Goal: Information Seeking & Learning: Check status

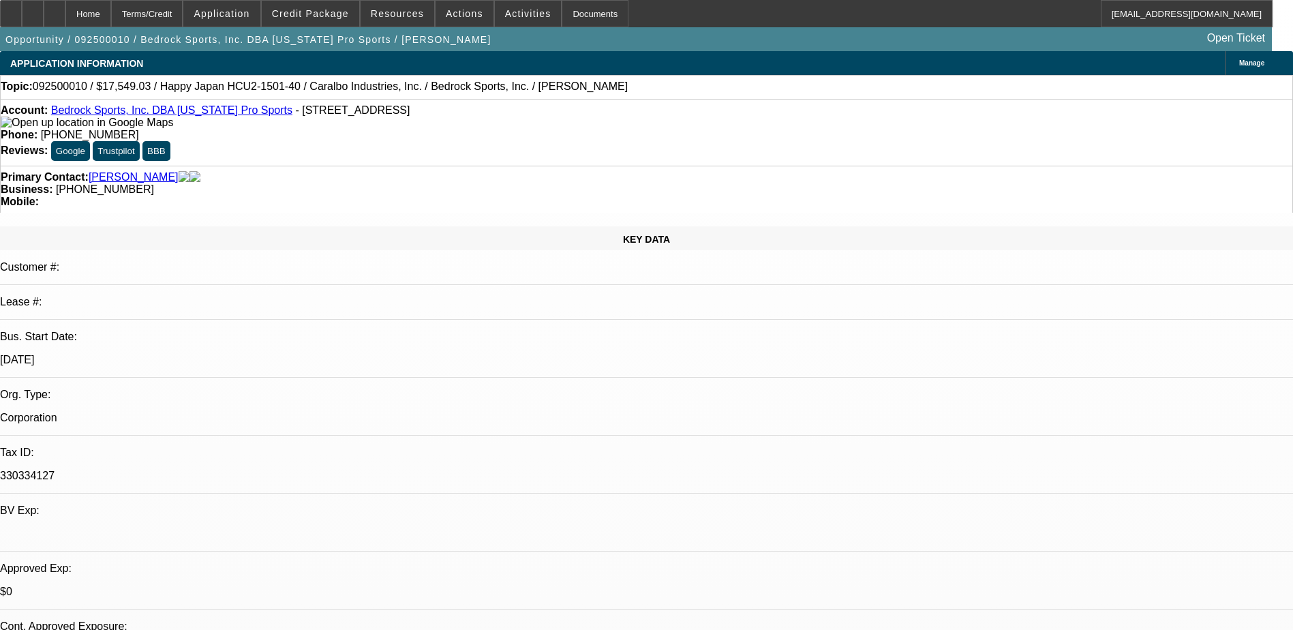
select select "0"
select select "2"
select select "0.1"
select select "4"
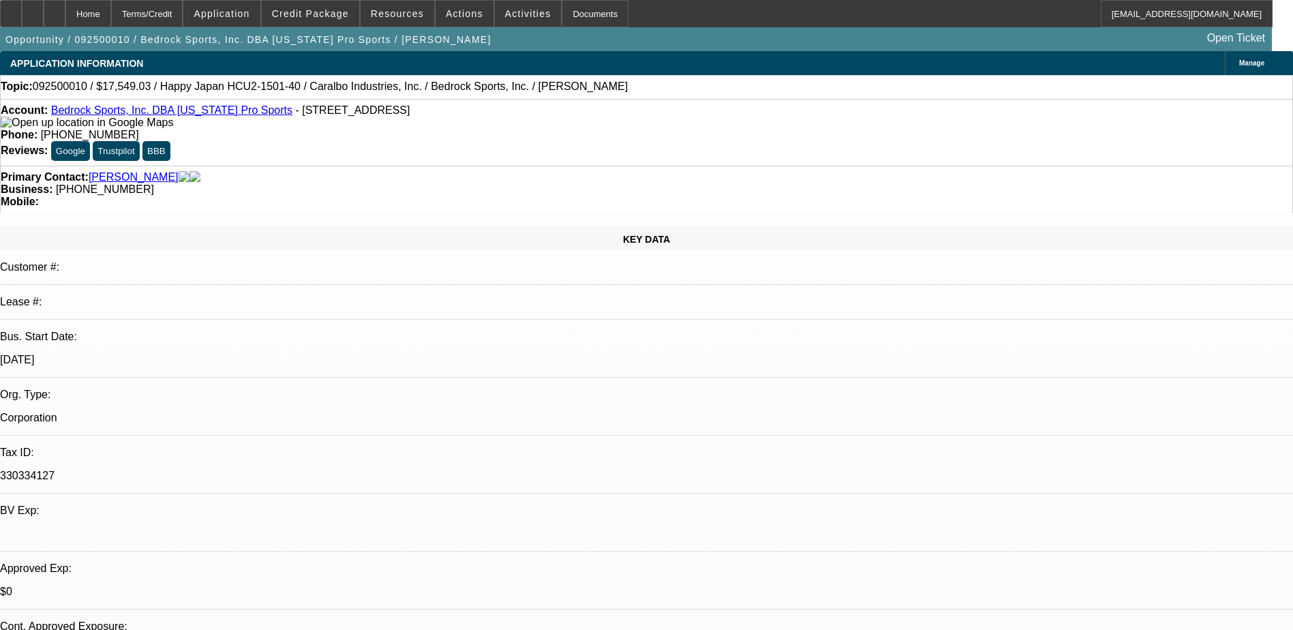
select select "0"
select select "2"
select select "0.1"
select select "4"
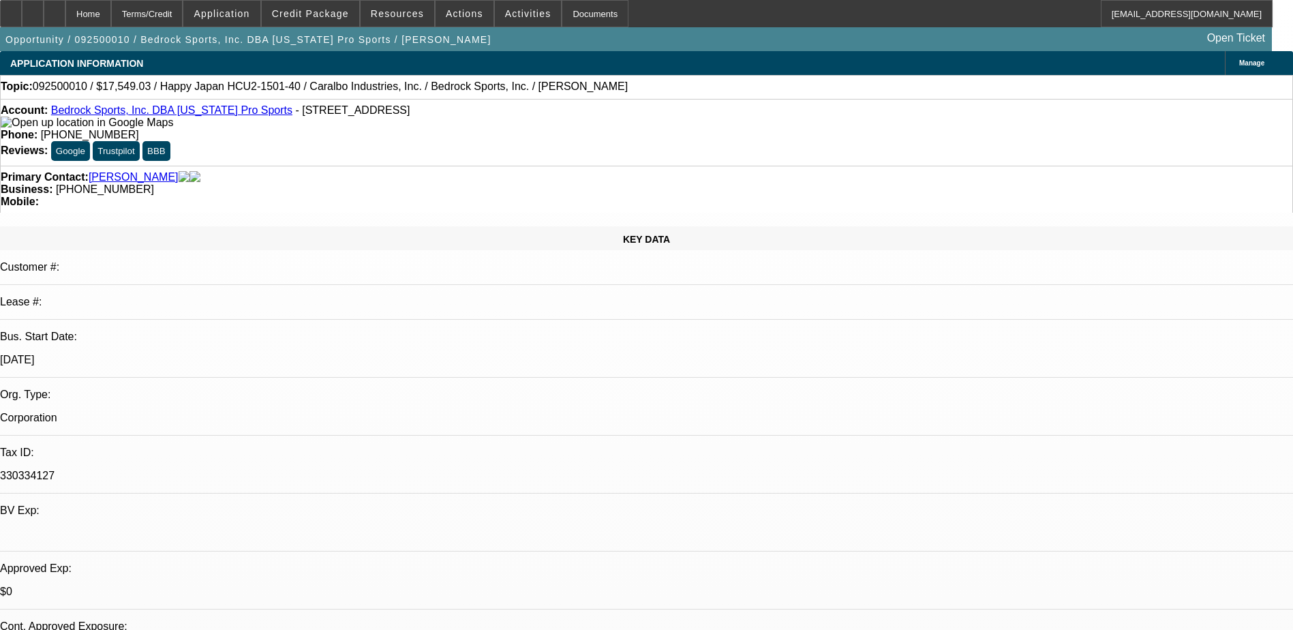
select select "0"
select select "2"
select select "0.1"
select select "4"
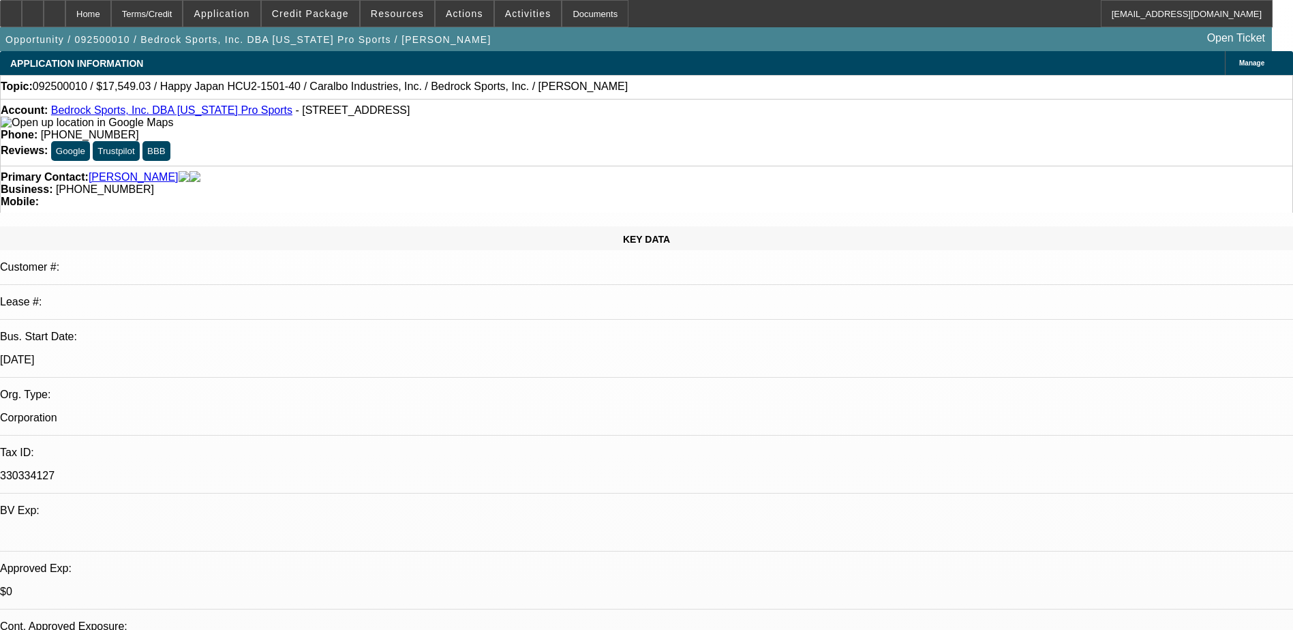
select select "0"
select select "2"
select select "0.1"
select select "4"
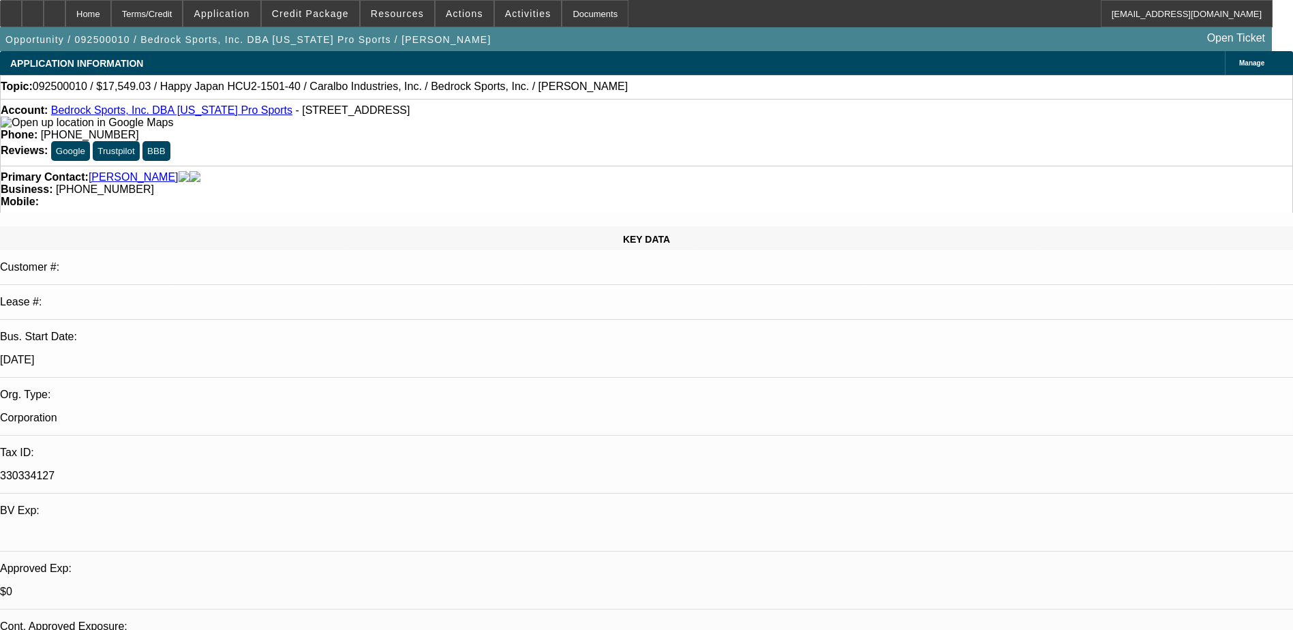
scroll to position [136, 0]
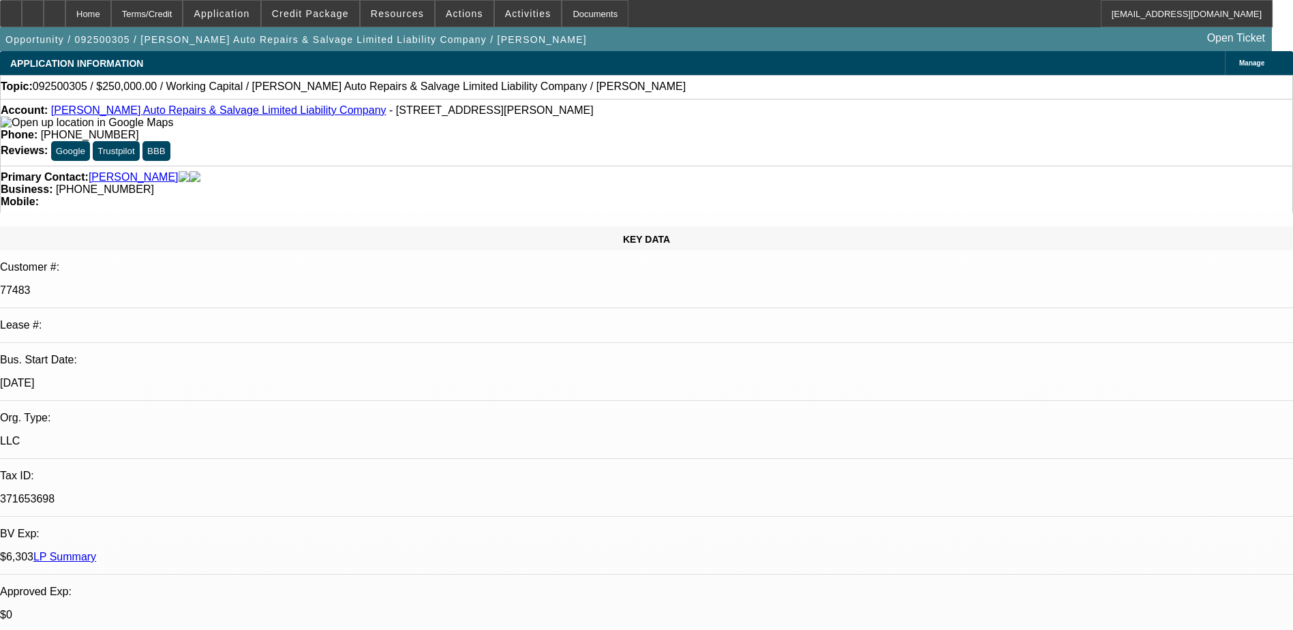
select select "0"
select select "2"
select select "0.1"
select select "4"
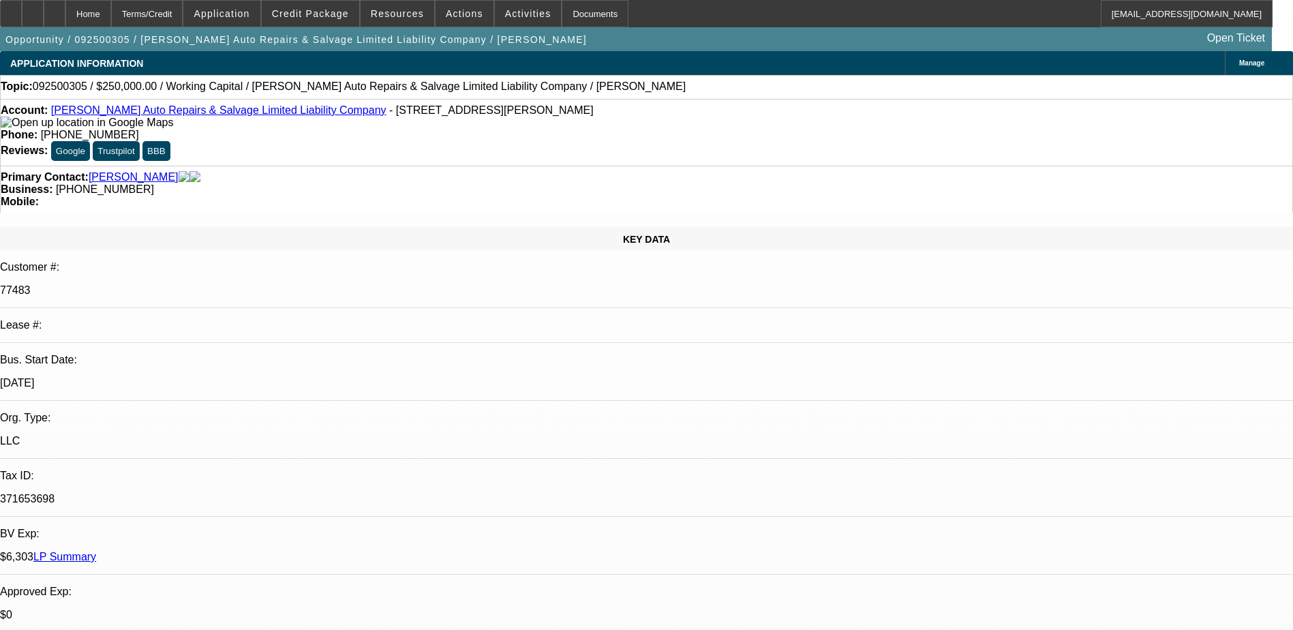
click at [65, 6] on div at bounding box center [55, 13] width 22 height 27
select select "0"
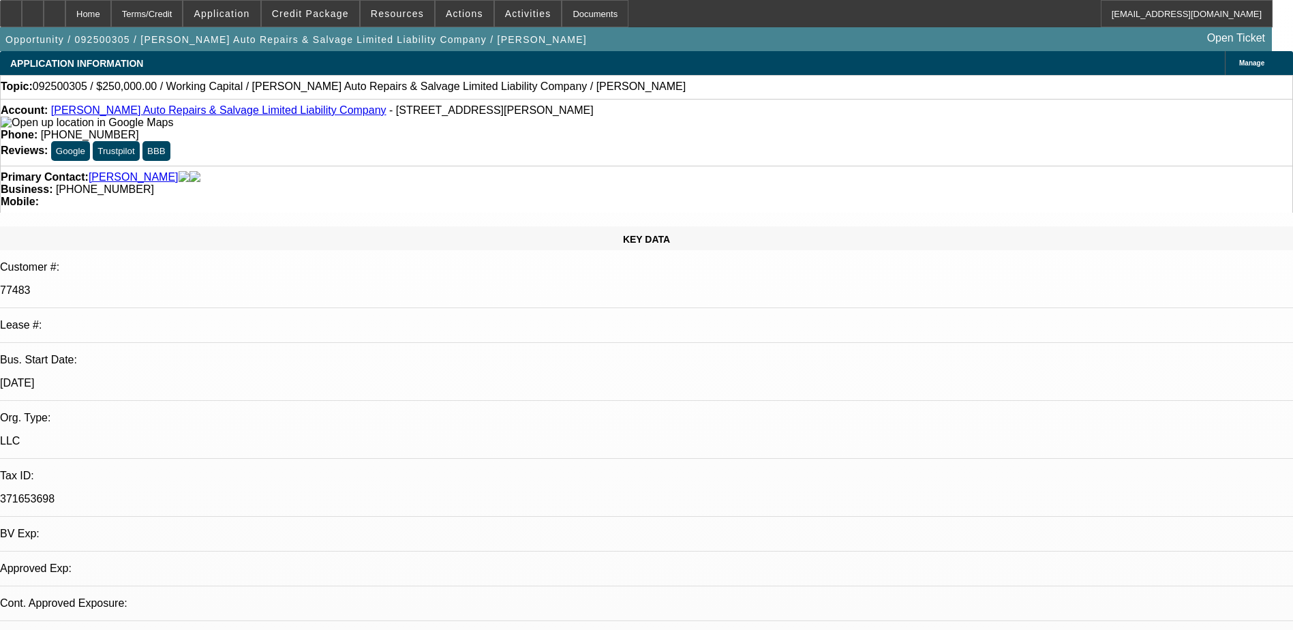
select select "2"
select select "0"
select select "6"
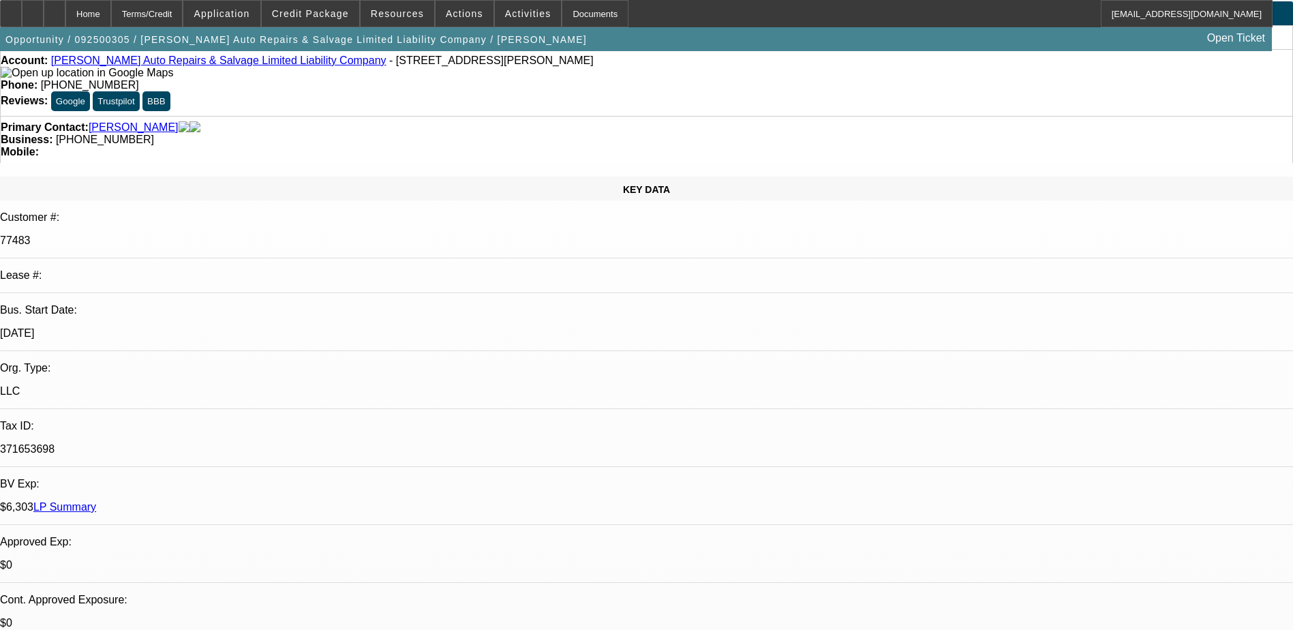
scroll to position [136, 0]
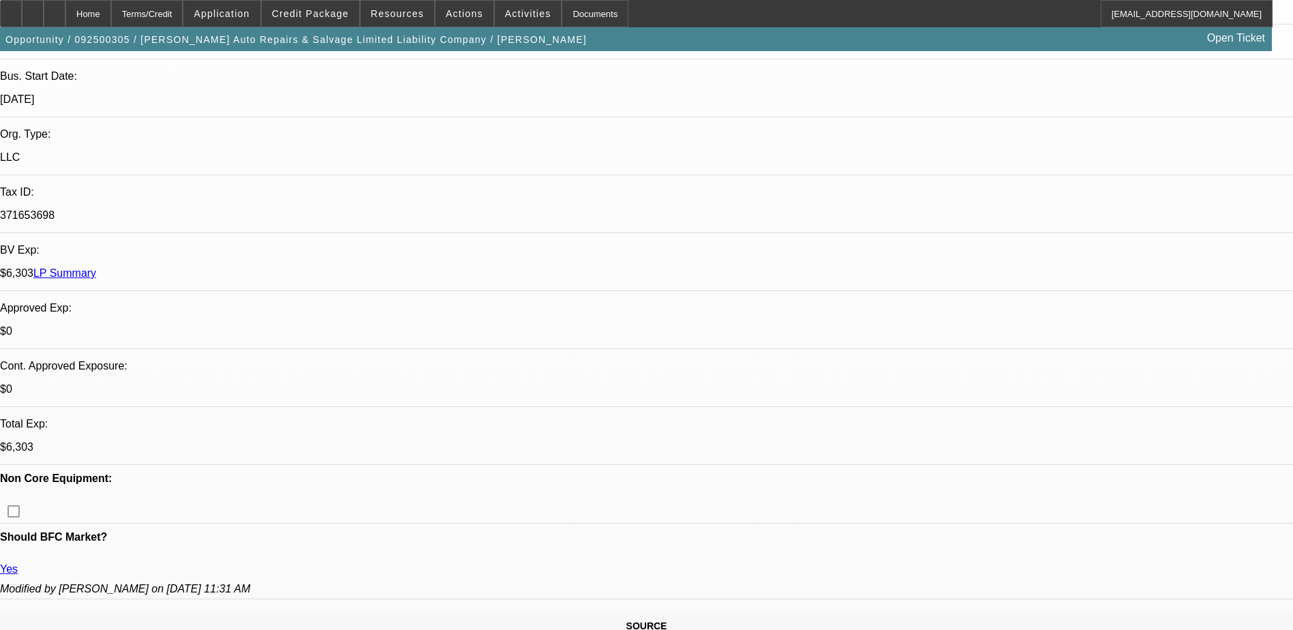
scroll to position [0, 0]
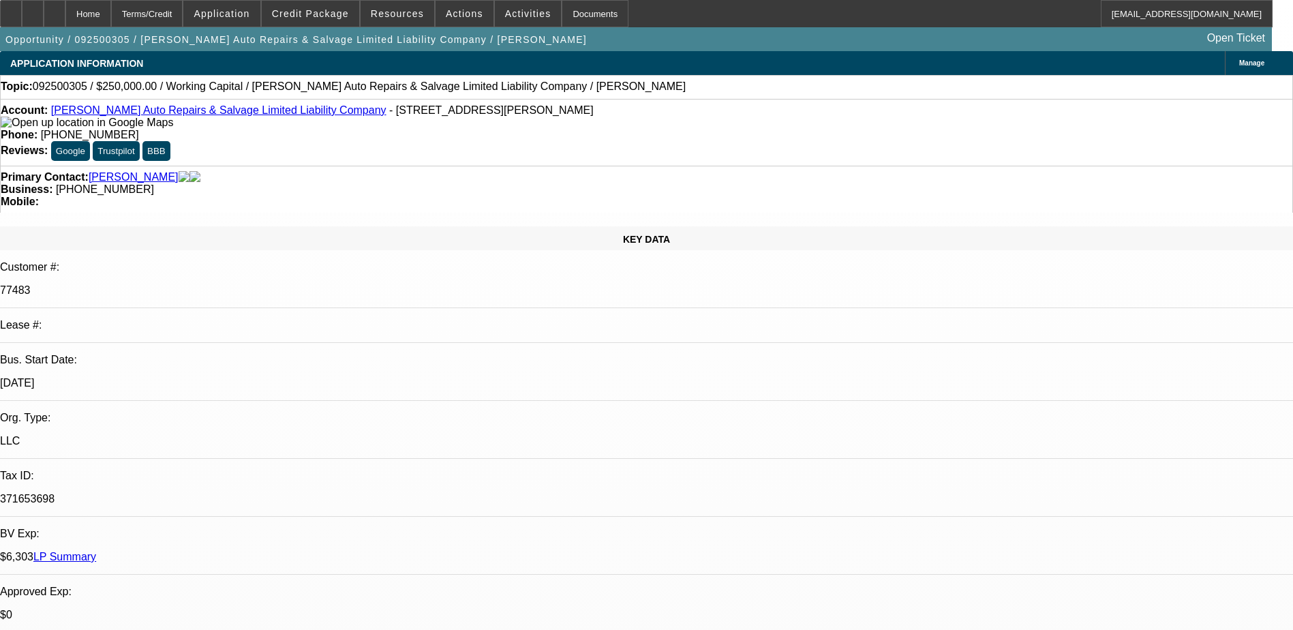
click at [148, 113] on link "[PERSON_NAME] Auto Repairs & Salvage Limited Liability Company" at bounding box center [218, 110] width 335 height 12
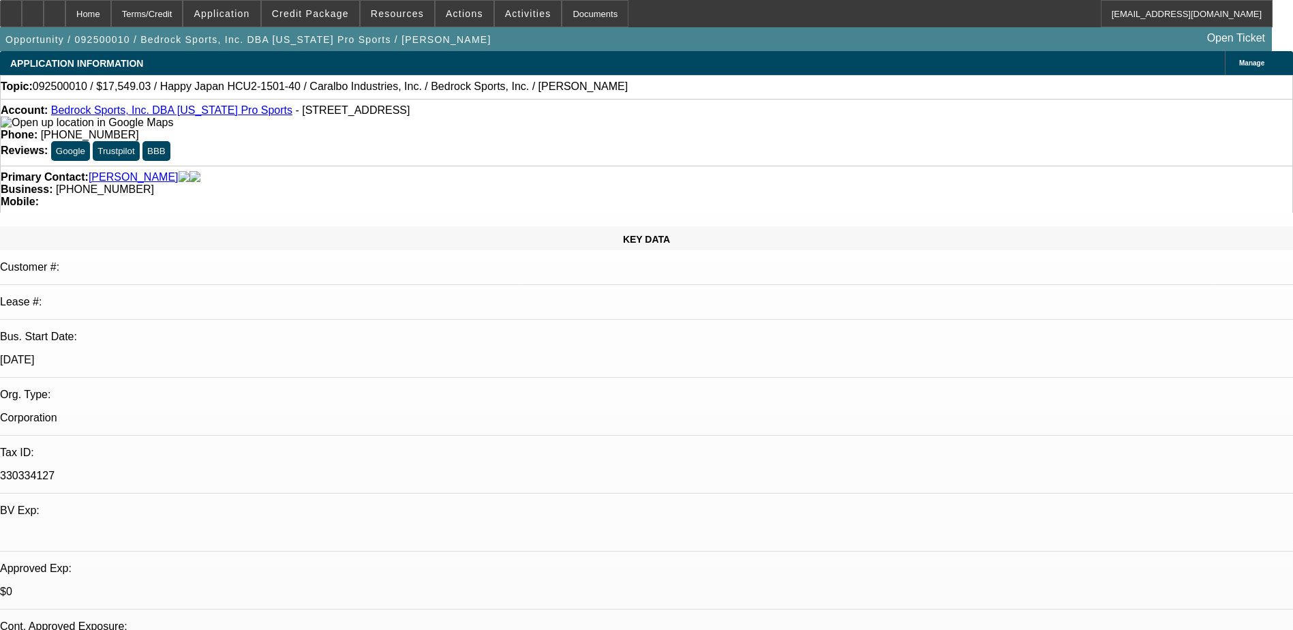
select select "0"
select select "2"
select select "0.1"
select select "4"
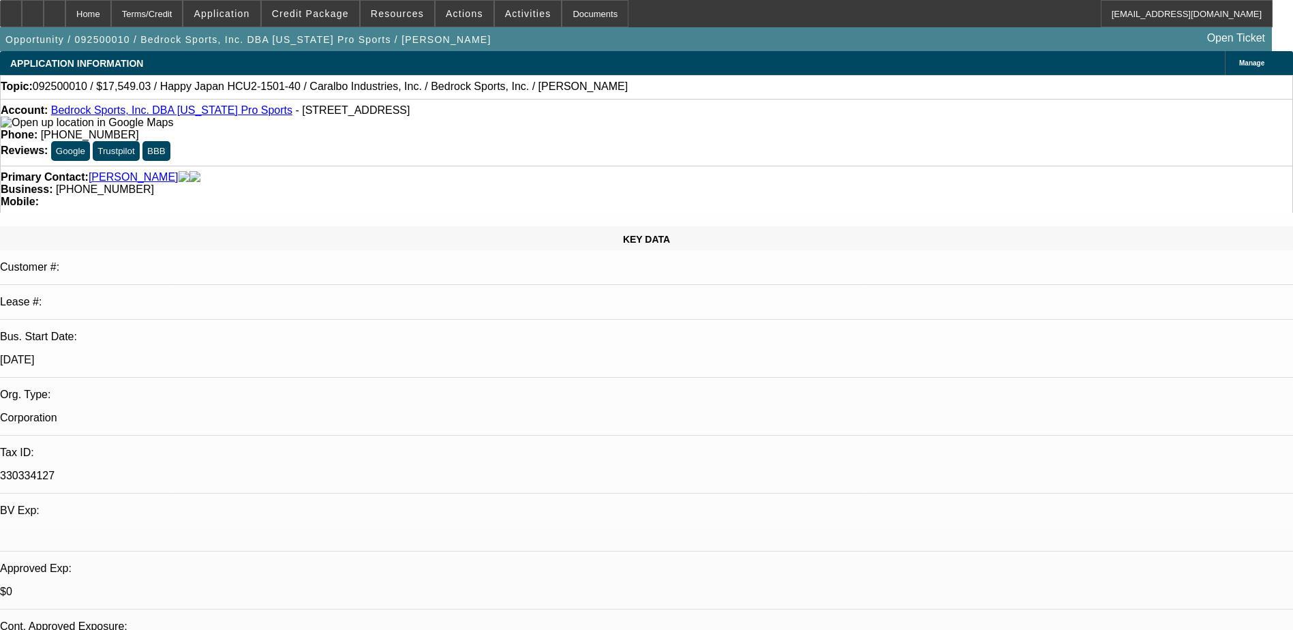
select select "0"
select select "2"
select select "0.1"
select select "4"
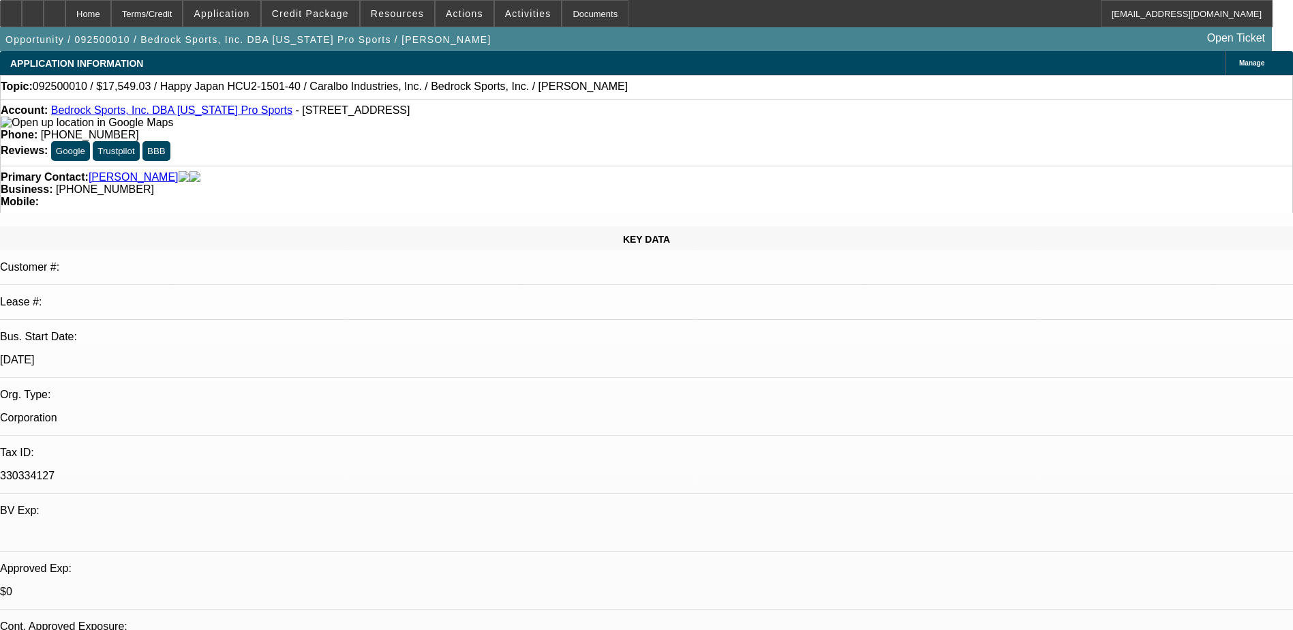
select select "0"
select select "2"
select select "0.1"
select select "4"
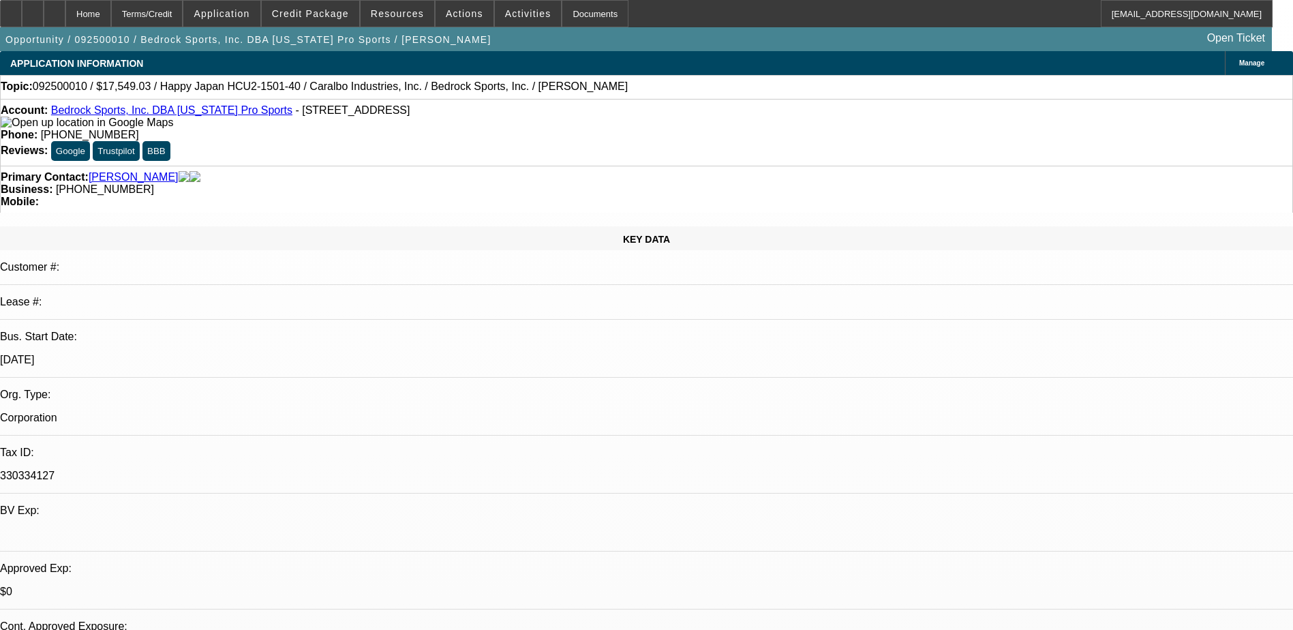
select select "0"
select select "2"
select select "0.1"
select select "4"
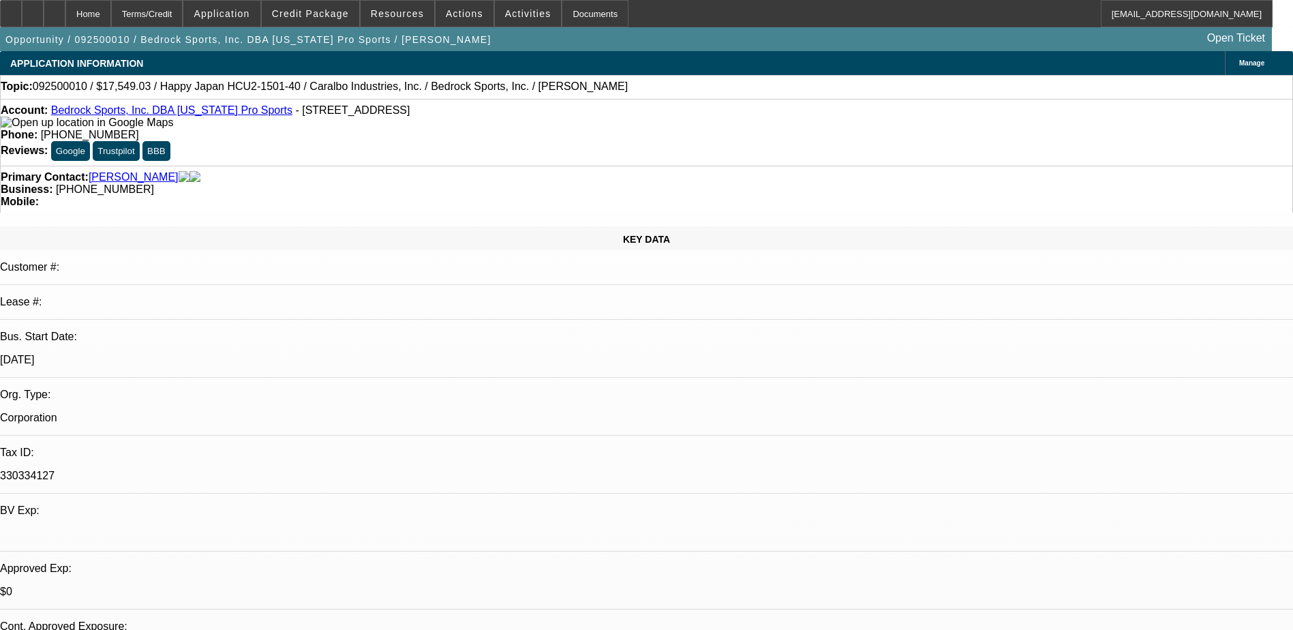
scroll to position [136, 0]
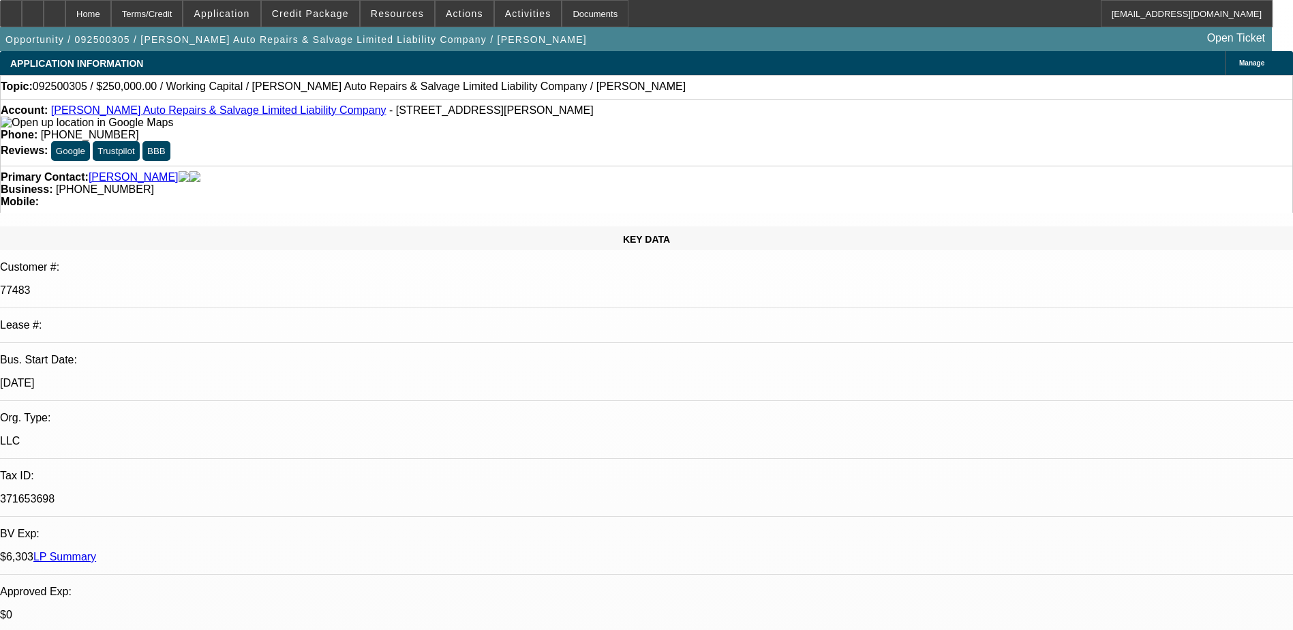
select select "0"
select select "2"
select select "0"
select select "6"
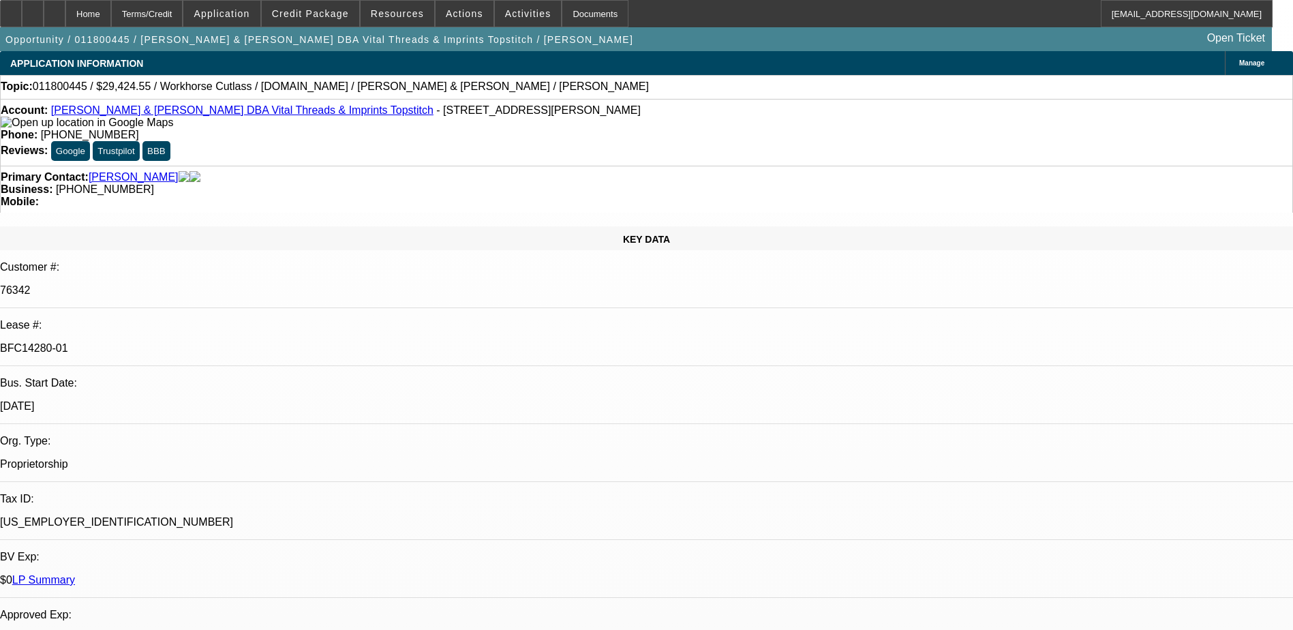
select select "0"
select select "6"
select select "0"
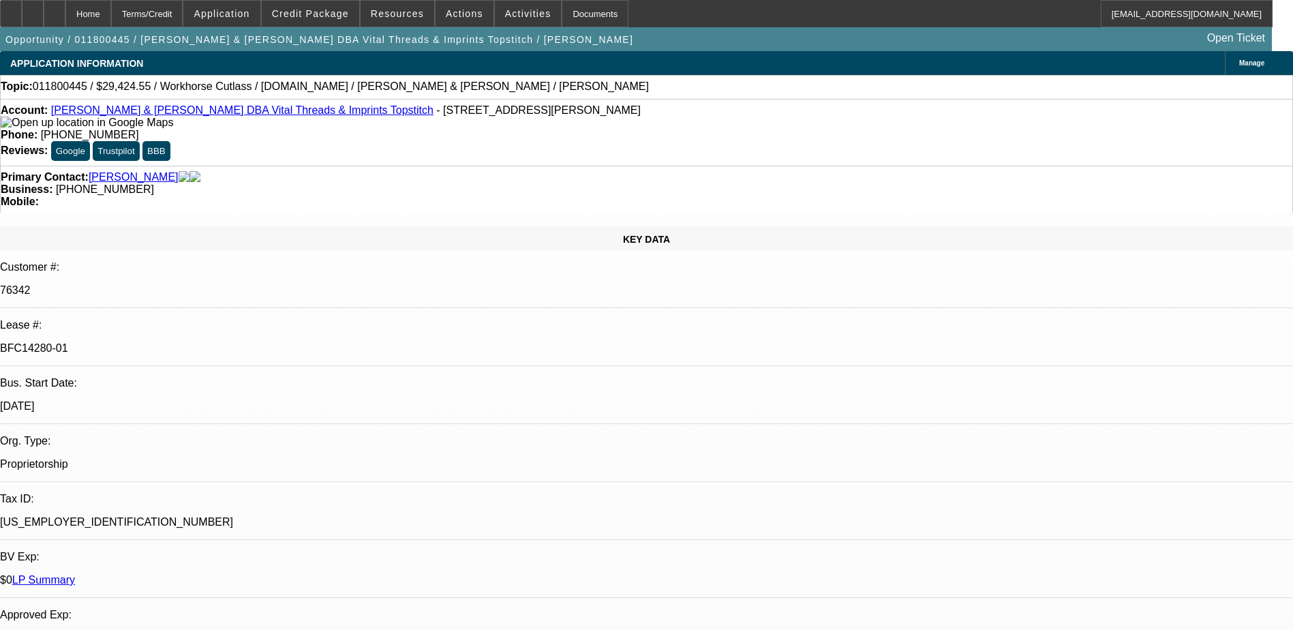
select select "0"
select select "6"
select select "0"
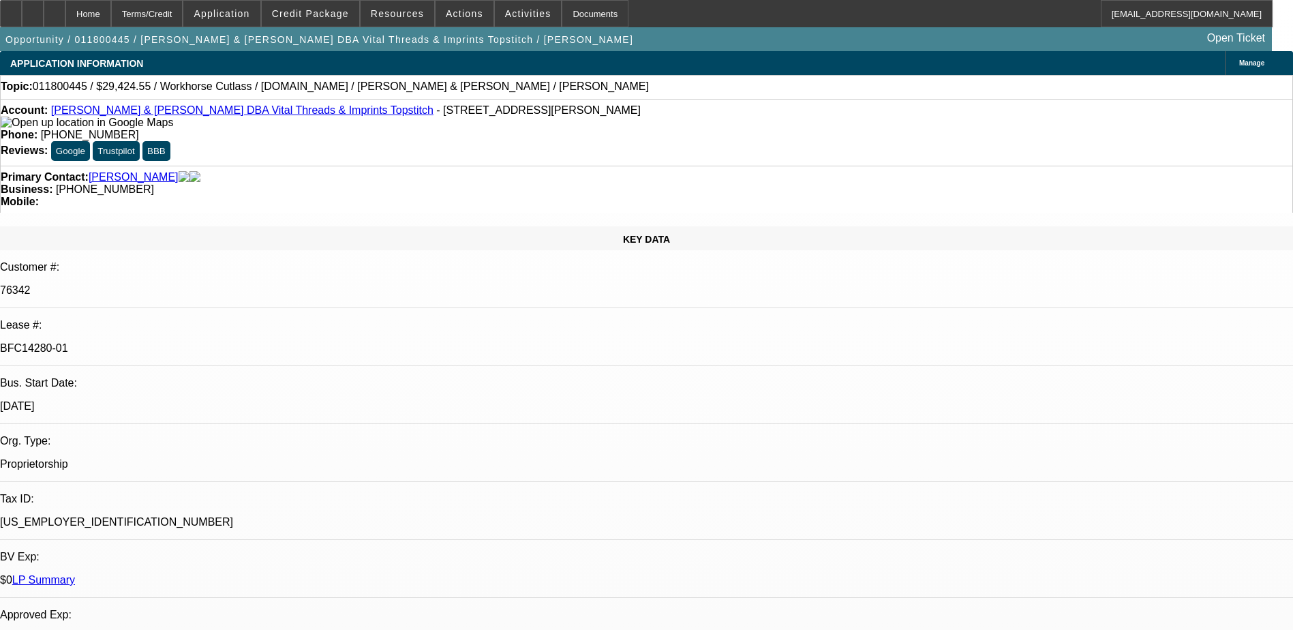
select select "0"
select select "6"
select select "0"
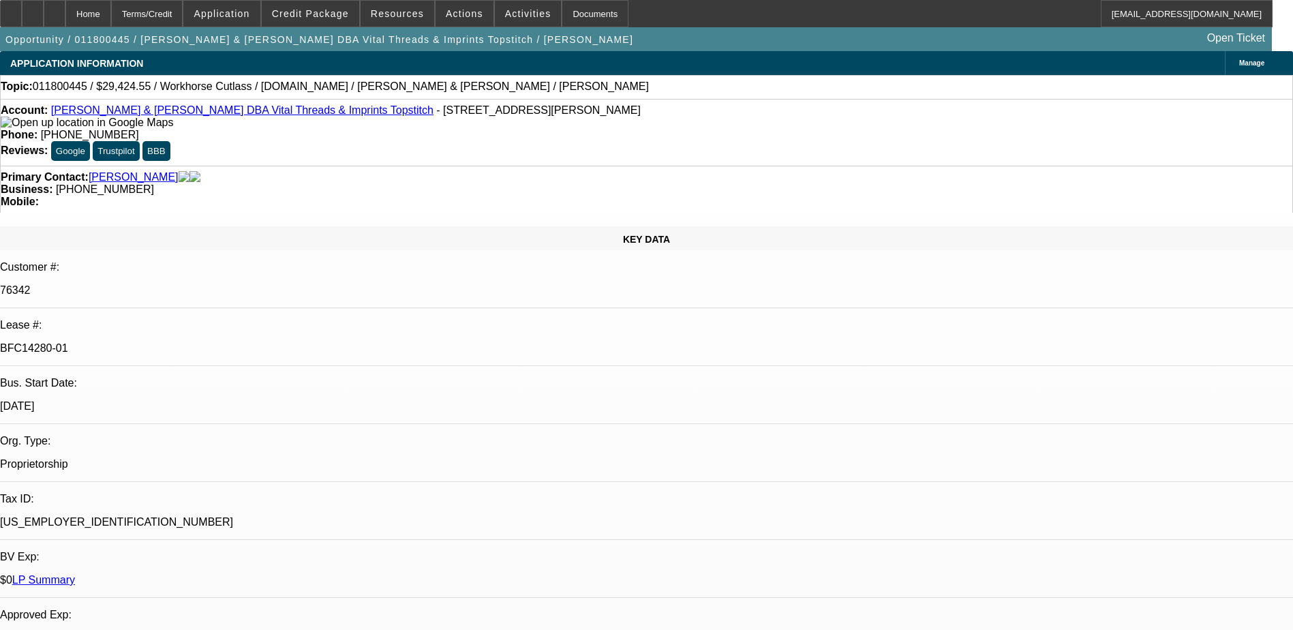
select select "6"
